Goal: Contribute content: Contribute content

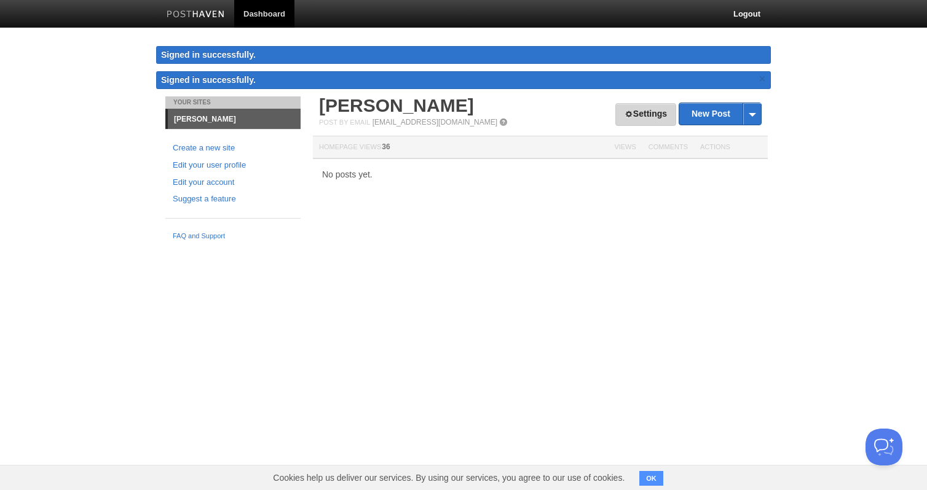
click at [642, 119] on link "Settings" at bounding box center [645, 114] width 61 height 23
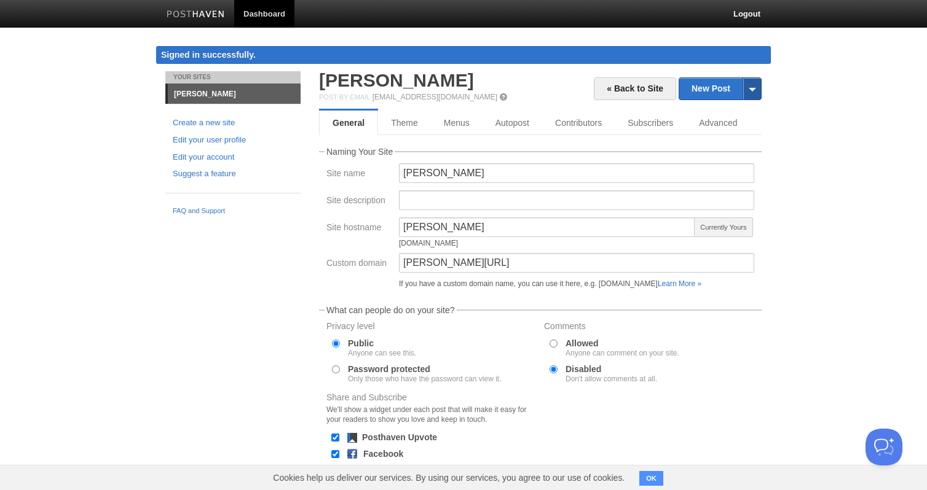
click at [748, 89] on span at bounding box center [751, 89] width 18 height 22
click at [712, 85] on link "New Post" at bounding box center [720, 89] width 82 height 22
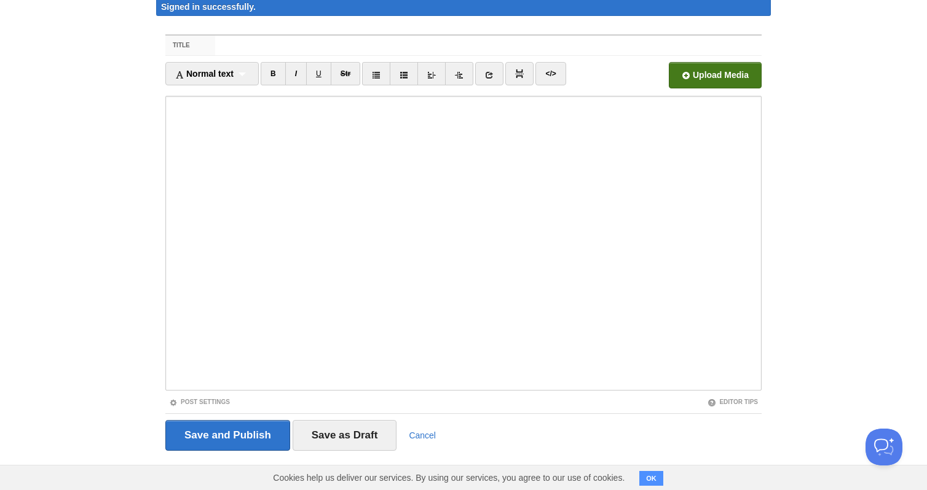
scroll to position [54, 0]
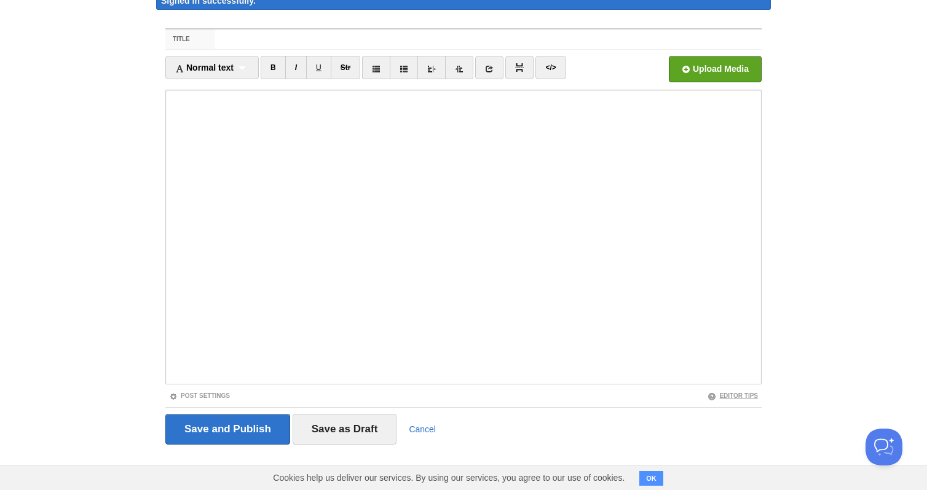
click at [728, 393] on link "Editor Tips" at bounding box center [732, 396] width 50 height 7
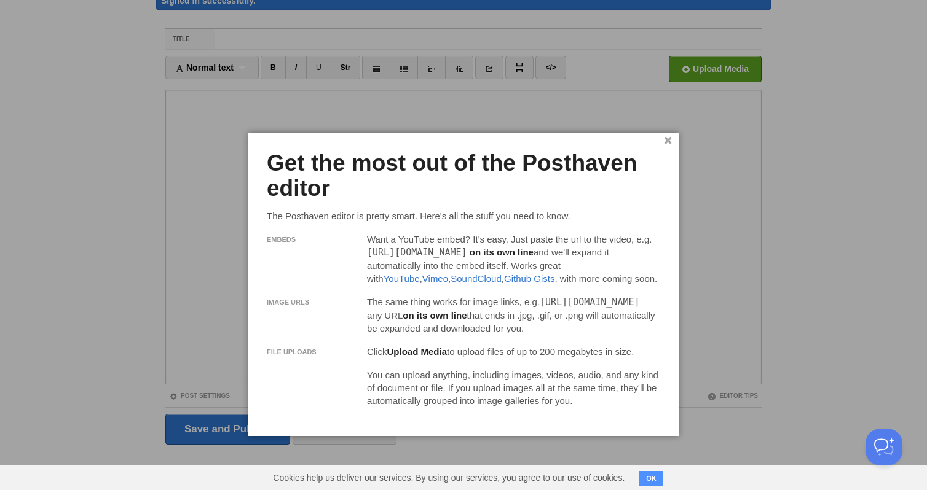
click at [667, 141] on link "×" at bounding box center [668, 141] width 8 height 7
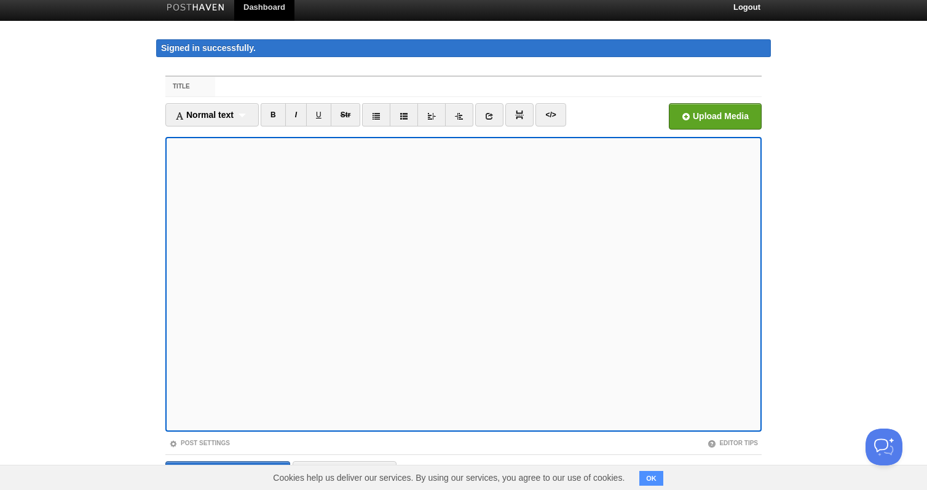
scroll to position [0, 0]
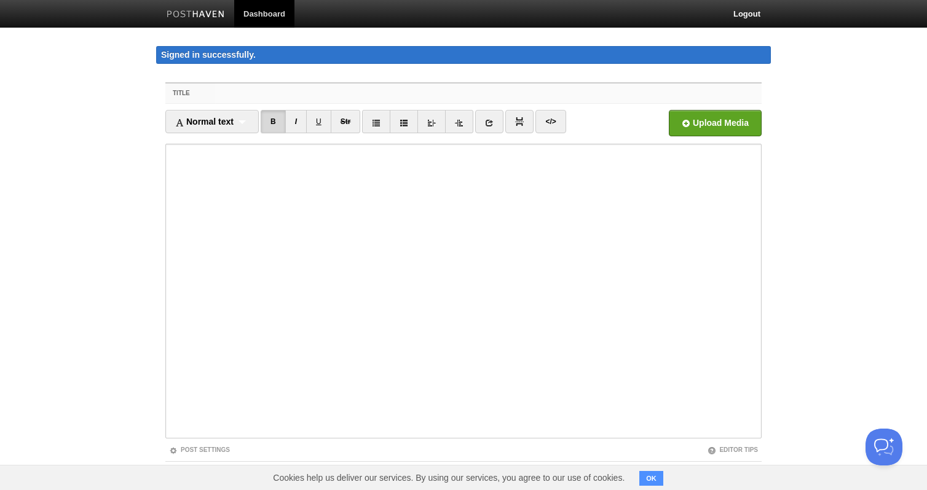
click at [246, 95] on input "Title" at bounding box center [488, 94] width 546 height 20
paste input "The Conditions That Make BlockMark Possible in [DATE]"
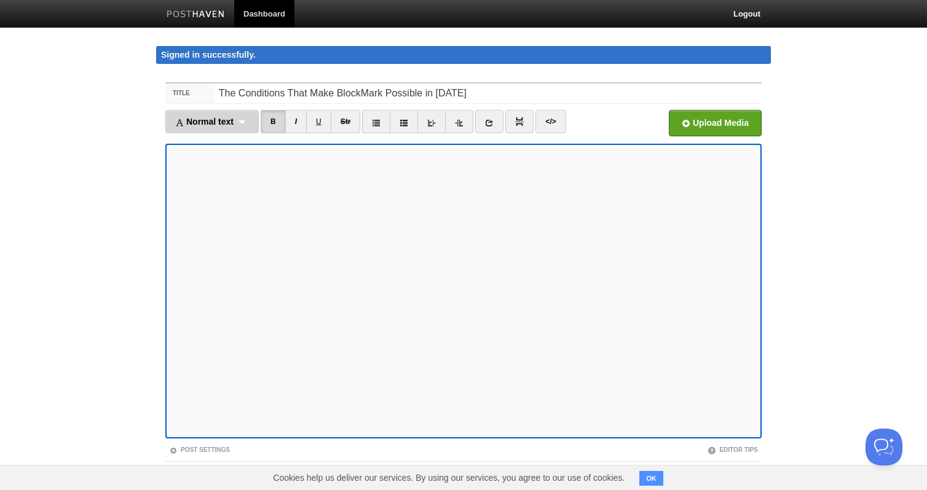
click at [221, 127] on div "Normal text Normal text Heading 1 Heading 2 Heading 3" at bounding box center [211, 121] width 93 height 23
click at [218, 144] on link "Normal text" at bounding box center [212, 143] width 92 height 18
click at [838, 228] on body "Dashboard Logout Signed in successfully. Signed in successfully. × Your Sites […" at bounding box center [463, 272] width 927 height 545
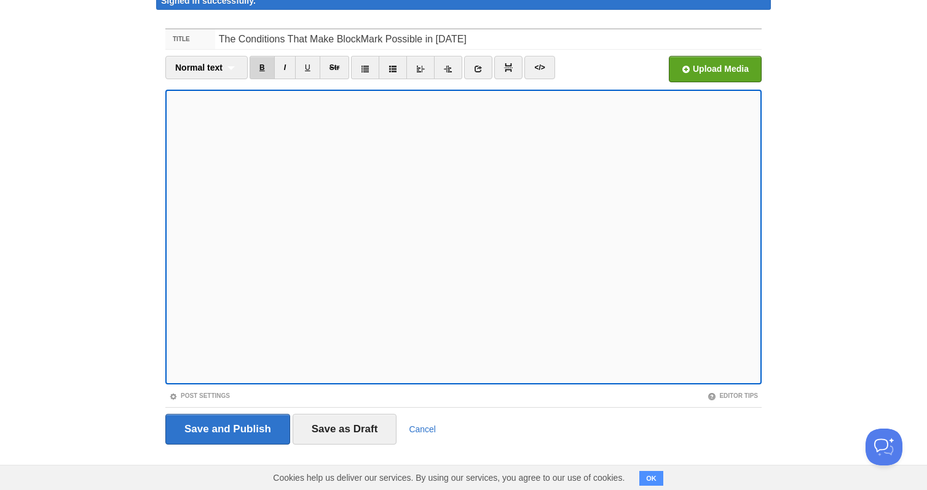
click at [265, 71] on link "B" at bounding box center [262, 67] width 25 height 23
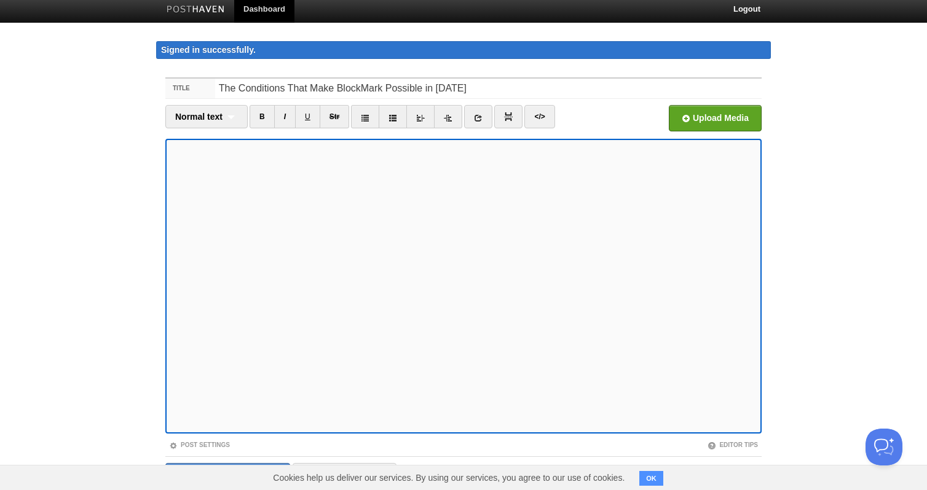
scroll to position [0, 0]
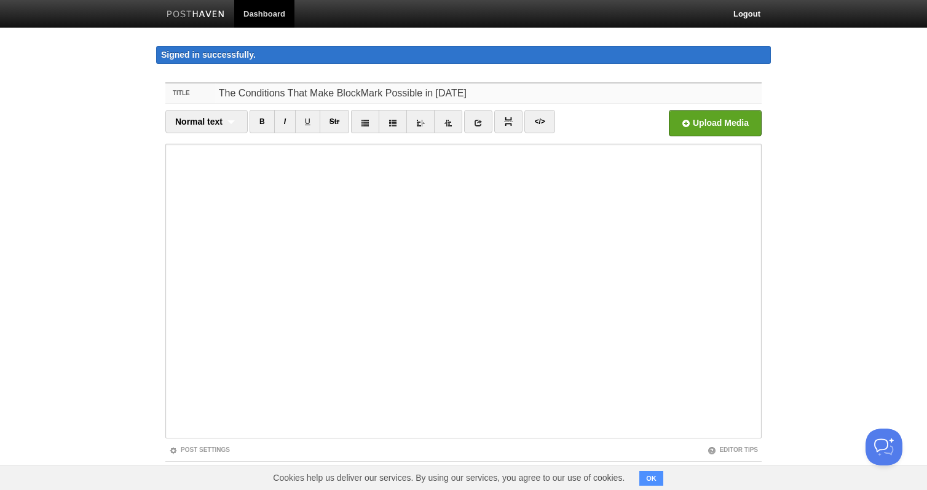
drag, startPoint x: 331, startPoint y: 92, endPoint x: 175, endPoint y: 80, distance: 156.0
click at [175, 80] on div "Title The Conditions That Make BlockMark Possible in [DATE] Normal text Normal …" at bounding box center [463, 308] width 615 height 474
drag, startPoint x: 391, startPoint y: 96, endPoint x: 586, endPoint y: 101, distance: 194.9
click at [586, 101] on input "Why Now is the right time for BlockMark Possible in [DATE]" at bounding box center [488, 94] width 546 height 20
type input "Why Now is the right time for BlockMark"
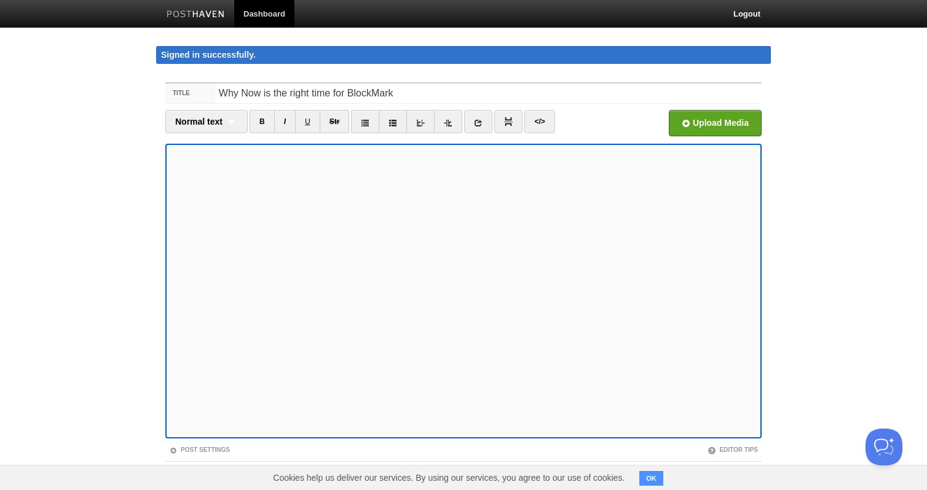
scroll to position [54, 0]
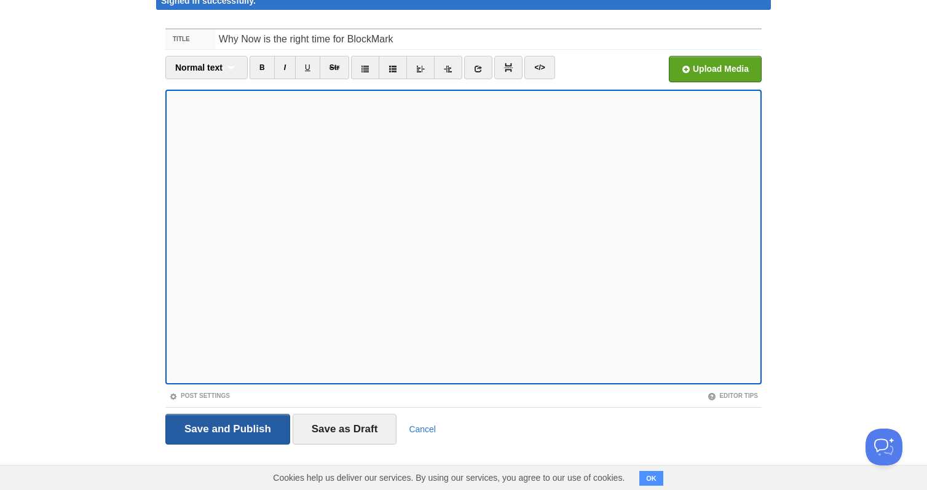
click at [262, 430] on input "Save and Publish" at bounding box center [227, 429] width 125 height 31
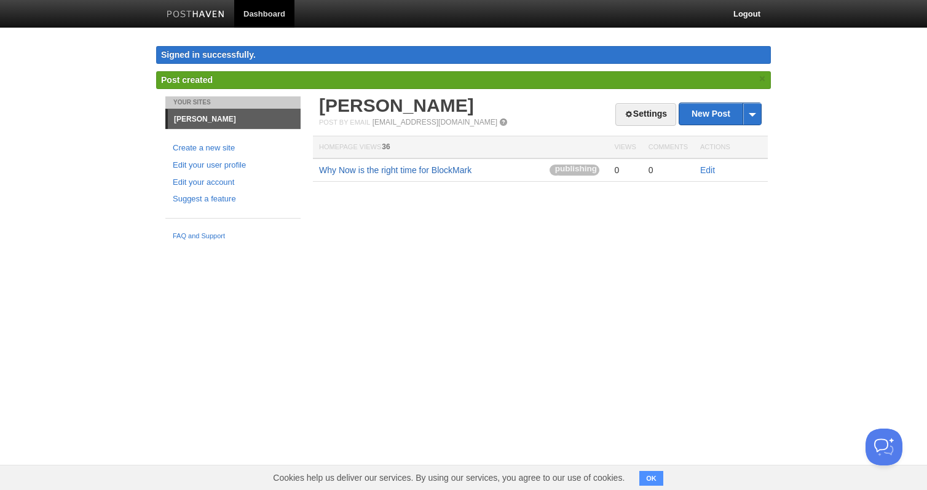
click at [439, 174] on link "Why Now is the right time for BlockMark" at bounding box center [395, 170] width 152 height 10
